Goal: Task Accomplishment & Management: Manage account settings

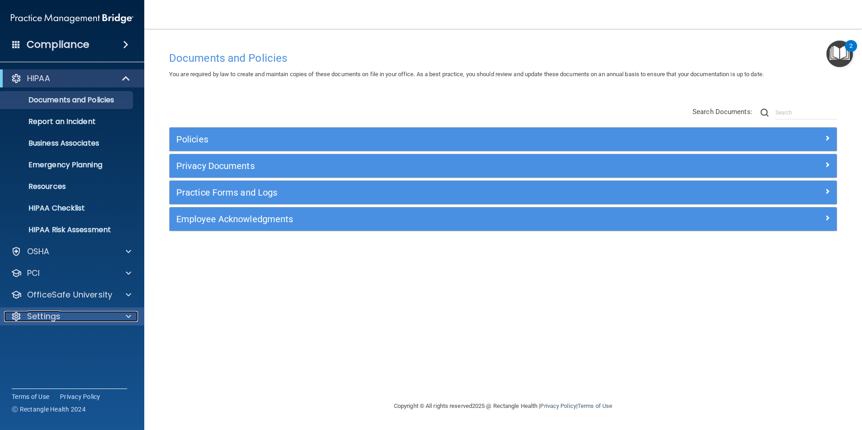
click at [56, 317] on p "Settings" at bounding box center [43, 316] width 33 height 11
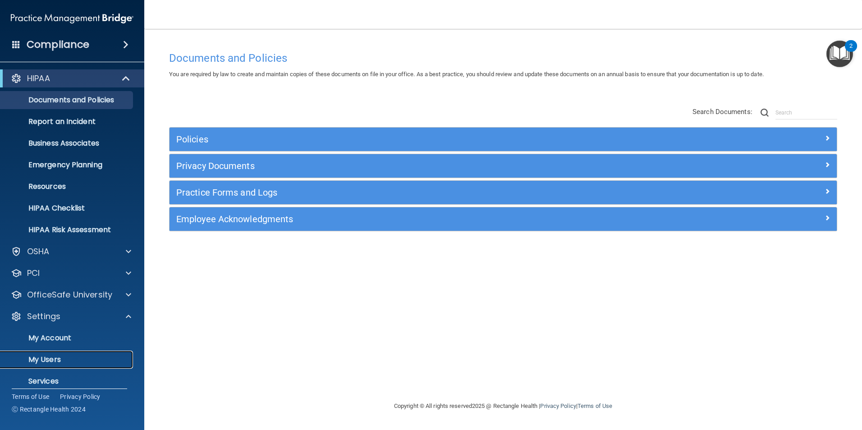
click at [47, 355] on p "My Users" at bounding box center [67, 359] width 123 height 9
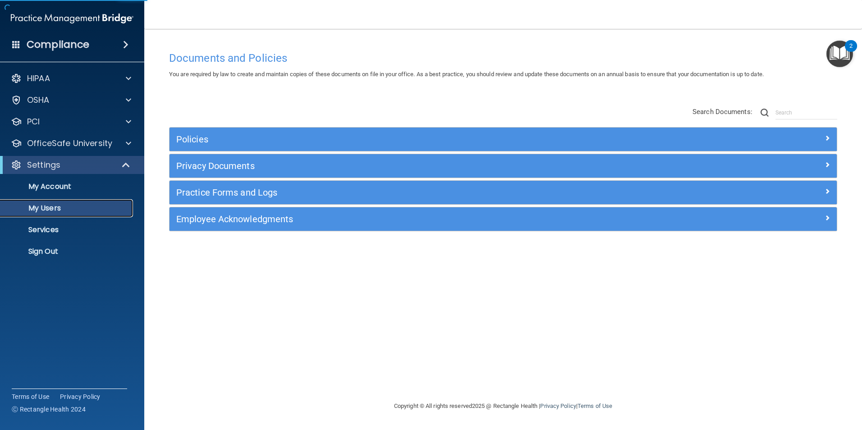
select select "20"
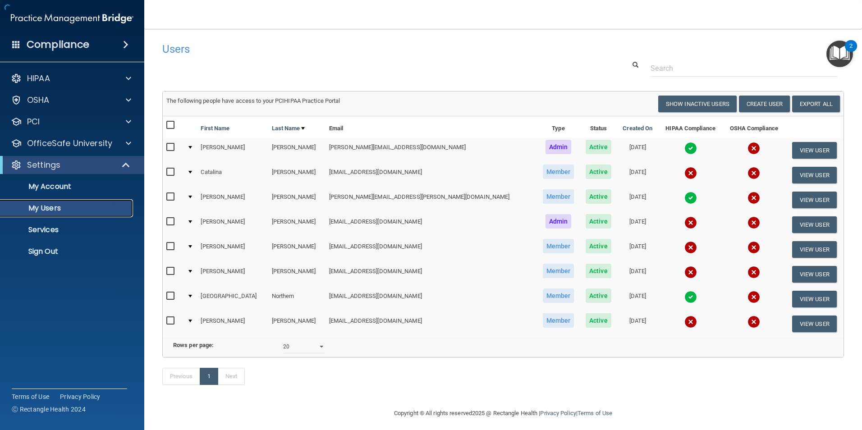
click at [49, 206] on p "My Users" at bounding box center [67, 208] width 123 height 9
click at [50, 80] on p "HIPAA" at bounding box center [38, 78] width 23 height 11
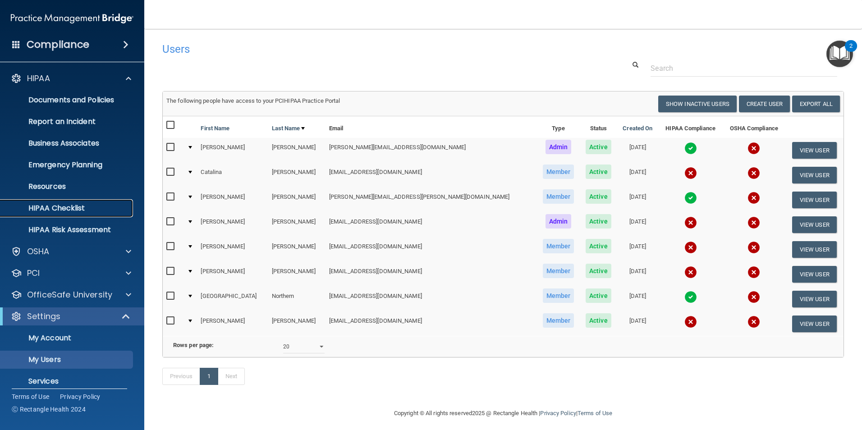
click at [51, 207] on p "HIPAA Checklist" at bounding box center [67, 208] width 123 height 9
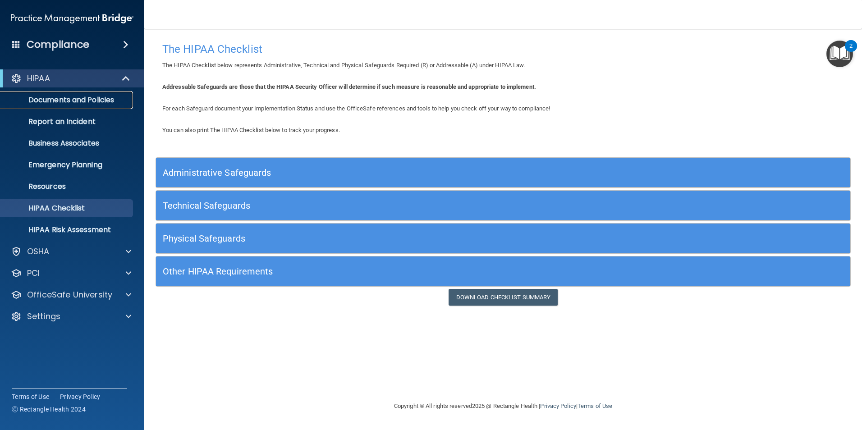
click at [73, 98] on p "Documents and Policies" at bounding box center [67, 100] width 123 height 9
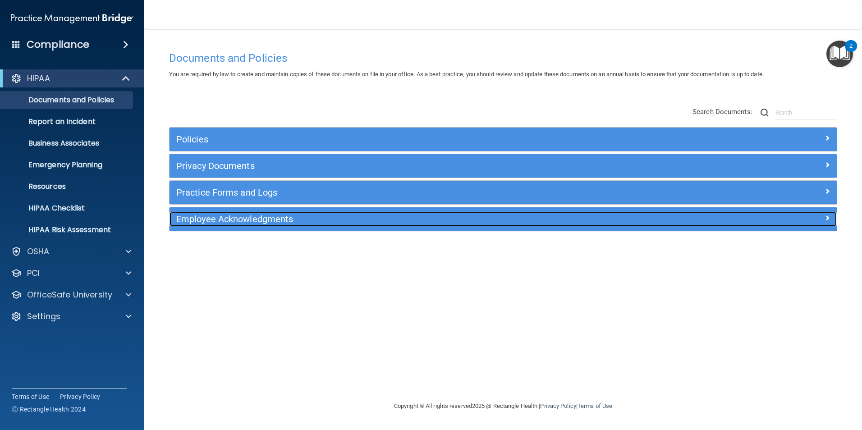
click at [195, 221] on h5 "Employee Acknowledgments" at bounding box center [419, 219] width 487 height 10
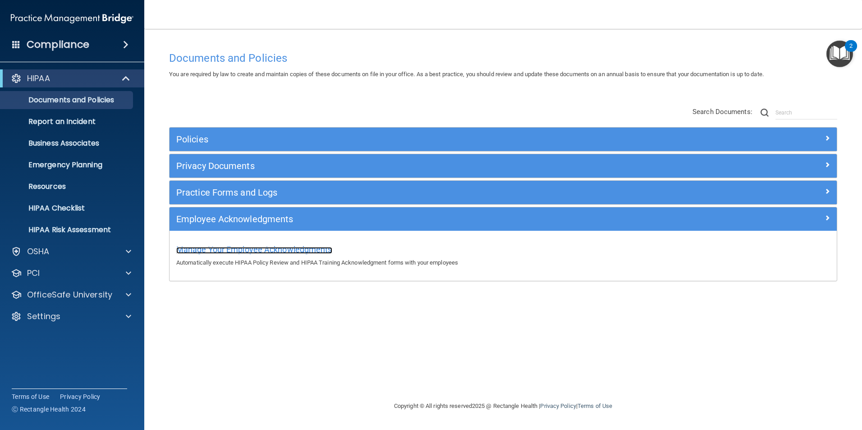
click at [197, 250] on span "Manage Your Employee Acknowledgments" at bounding box center [254, 249] width 156 height 9
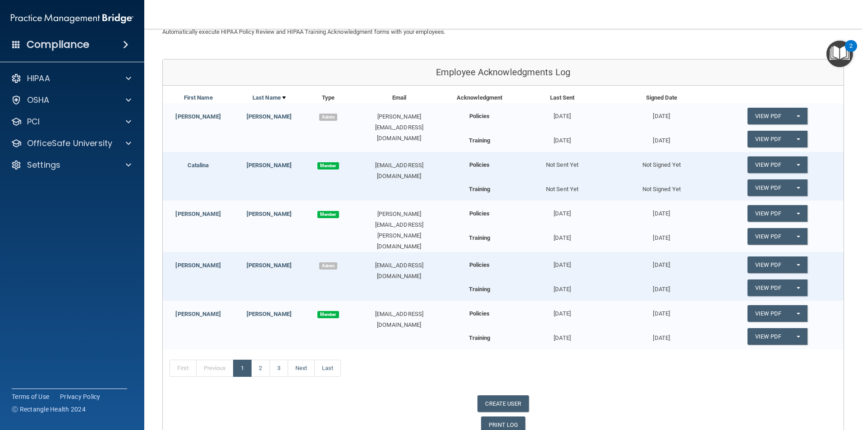
scroll to position [78, 0]
click at [795, 165] on button "Split button!" at bounding box center [798, 164] width 18 height 17
click at [787, 180] on link "Send Acknowledgment" at bounding box center [786, 183] width 78 height 14
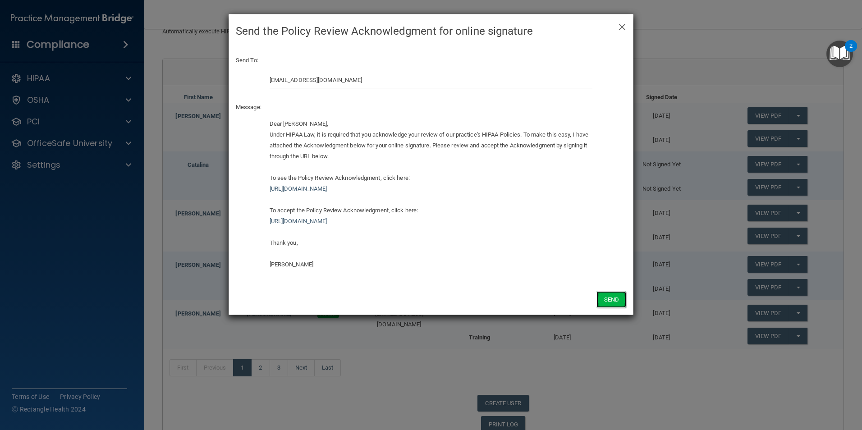
click at [610, 297] on button "Send" at bounding box center [611, 299] width 30 height 17
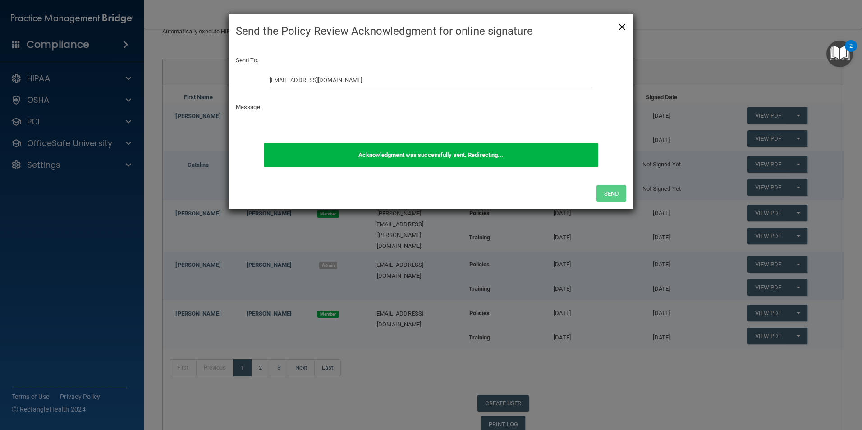
click at [624, 23] on span "×" at bounding box center [622, 26] width 8 height 18
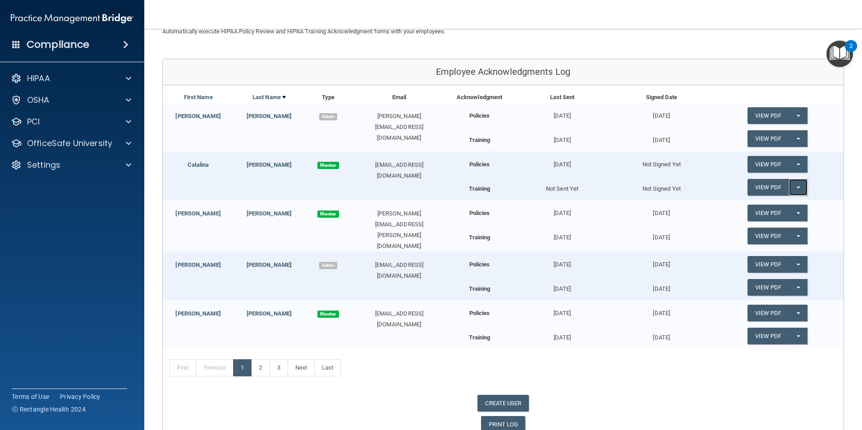
click at [790, 185] on button "Split button!" at bounding box center [798, 187] width 18 height 17
click at [776, 206] on link "Send Acknowledgment PDF" at bounding box center [792, 206] width 90 height 14
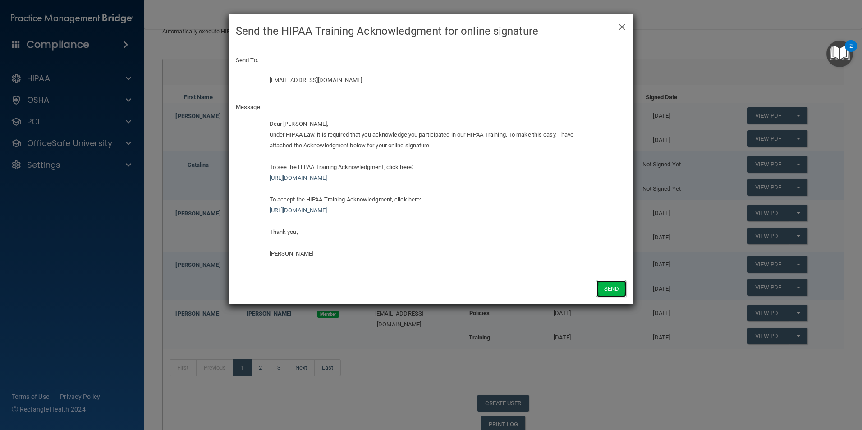
click at [610, 287] on button "Send" at bounding box center [611, 288] width 30 height 17
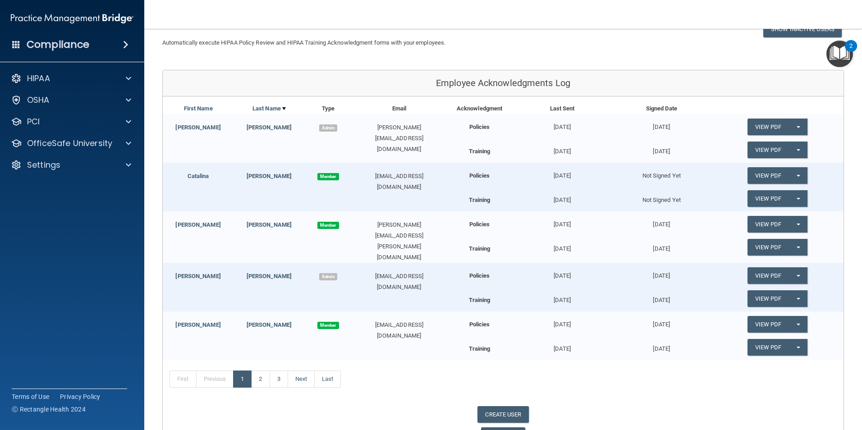
scroll to position [0, 0]
